Goal: Navigation & Orientation: Find specific page/section

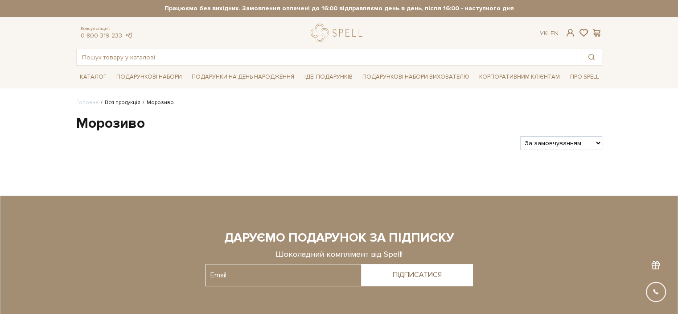
click at [112, 102] on link "Вся продукція" at bounding box center [123, 102] width 36 height 7
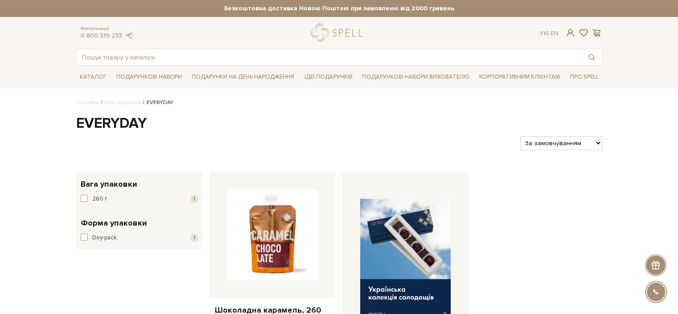
click at [45, 45] on header "Безкоштовна доставка Новою Поштою при замовленні від 2000 гривень Працюємо без …" at bounding box center [339, 33] width 678 height 66
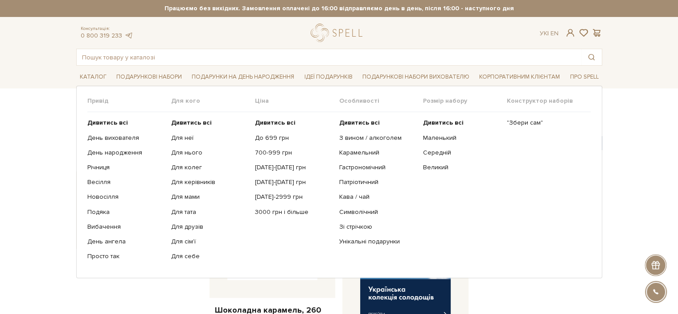
click at [108, 117] on ul "Дивитись всі День вихователя День народження Річниця Весілля" at bounding box center [129, 189] width 84 height 155
click at [110, 120] on b "Дивитись всі" at bounding box center [107, 123] width 41 height 8
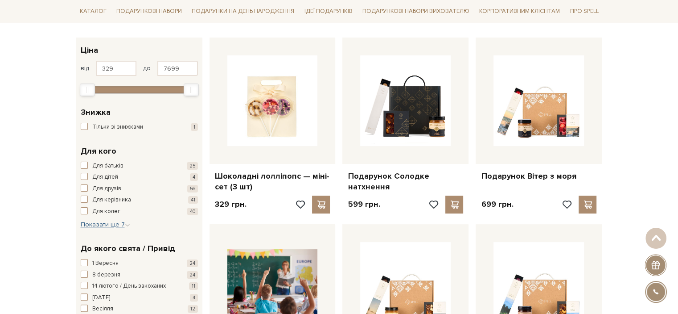
click at [96, 223] on span "Показати ще 7" at bounding box center [106, 224] width 50 height 8
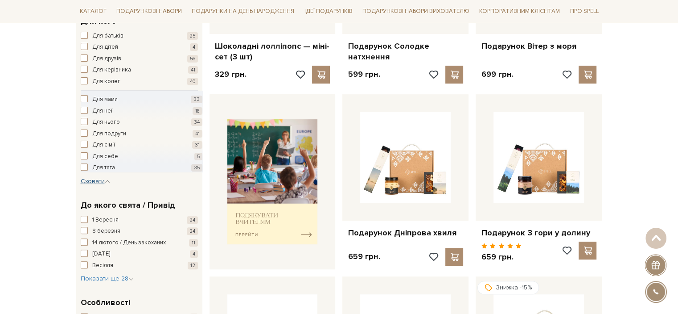
scroll to position [312, 0]
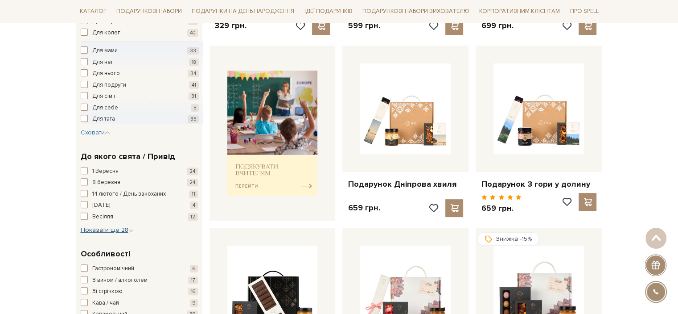
click at [113, 226] on span "Показати ще 28" at bounding box center [107, 230] width 53 height 8
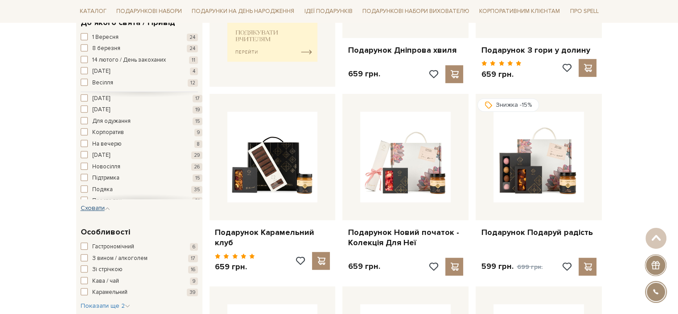
scroll to position [134, 0]
click at [86, 120] on span "button" at bounding box center [84, 122] width 7 height 7
